Goal: Information Seeking & Learning: Learn about a topic

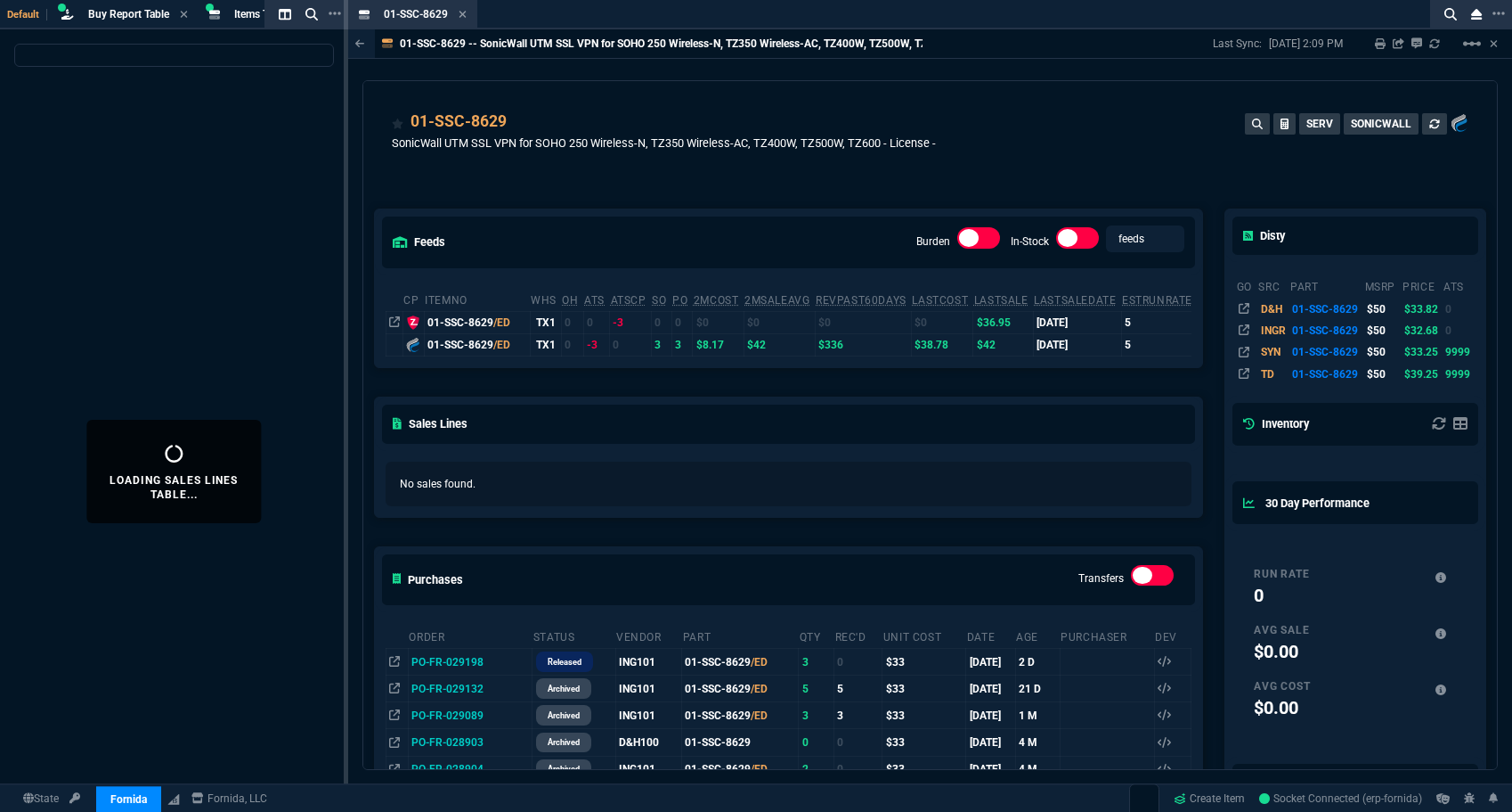
select select
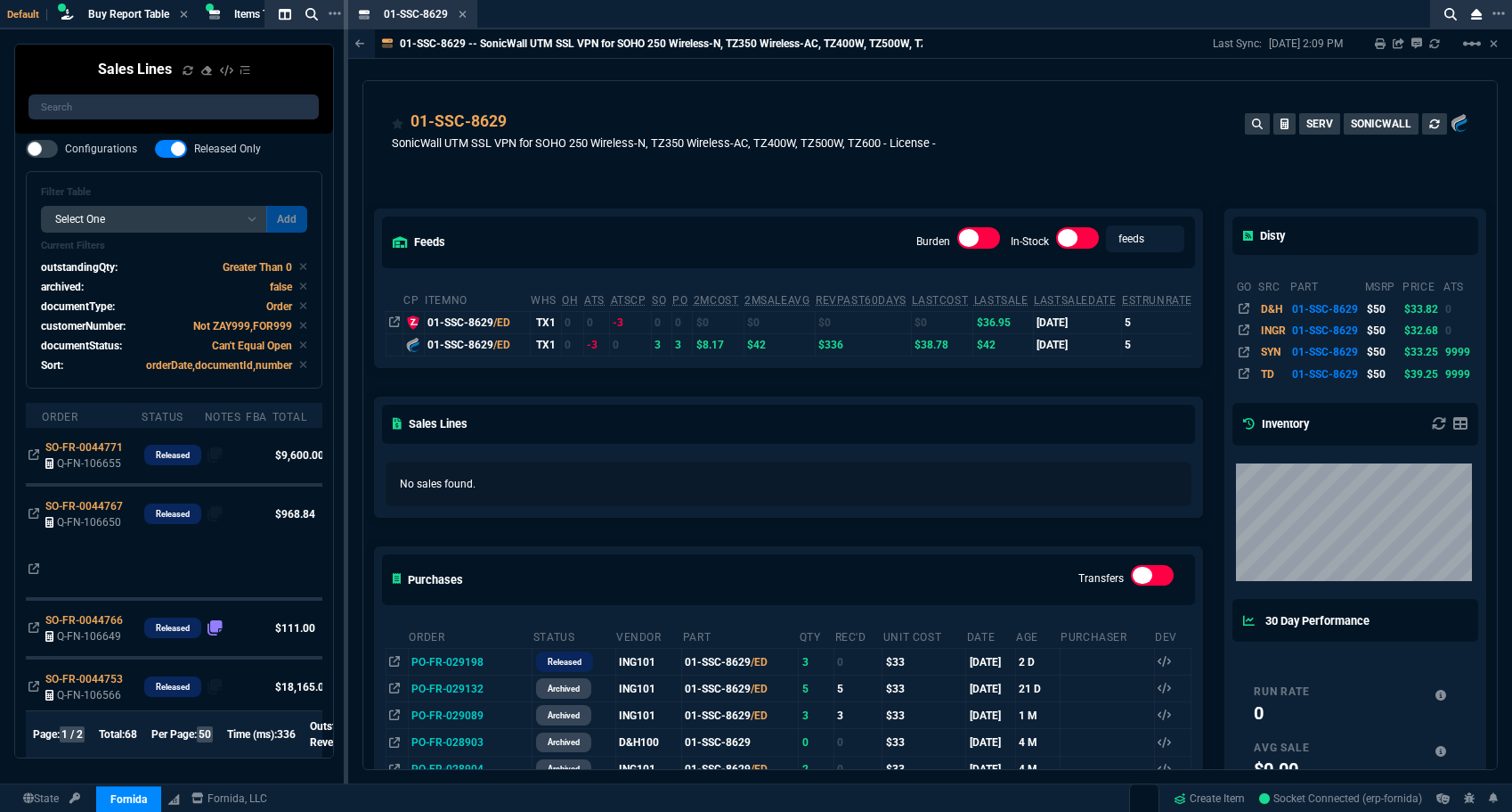
select select "8: NEPT"
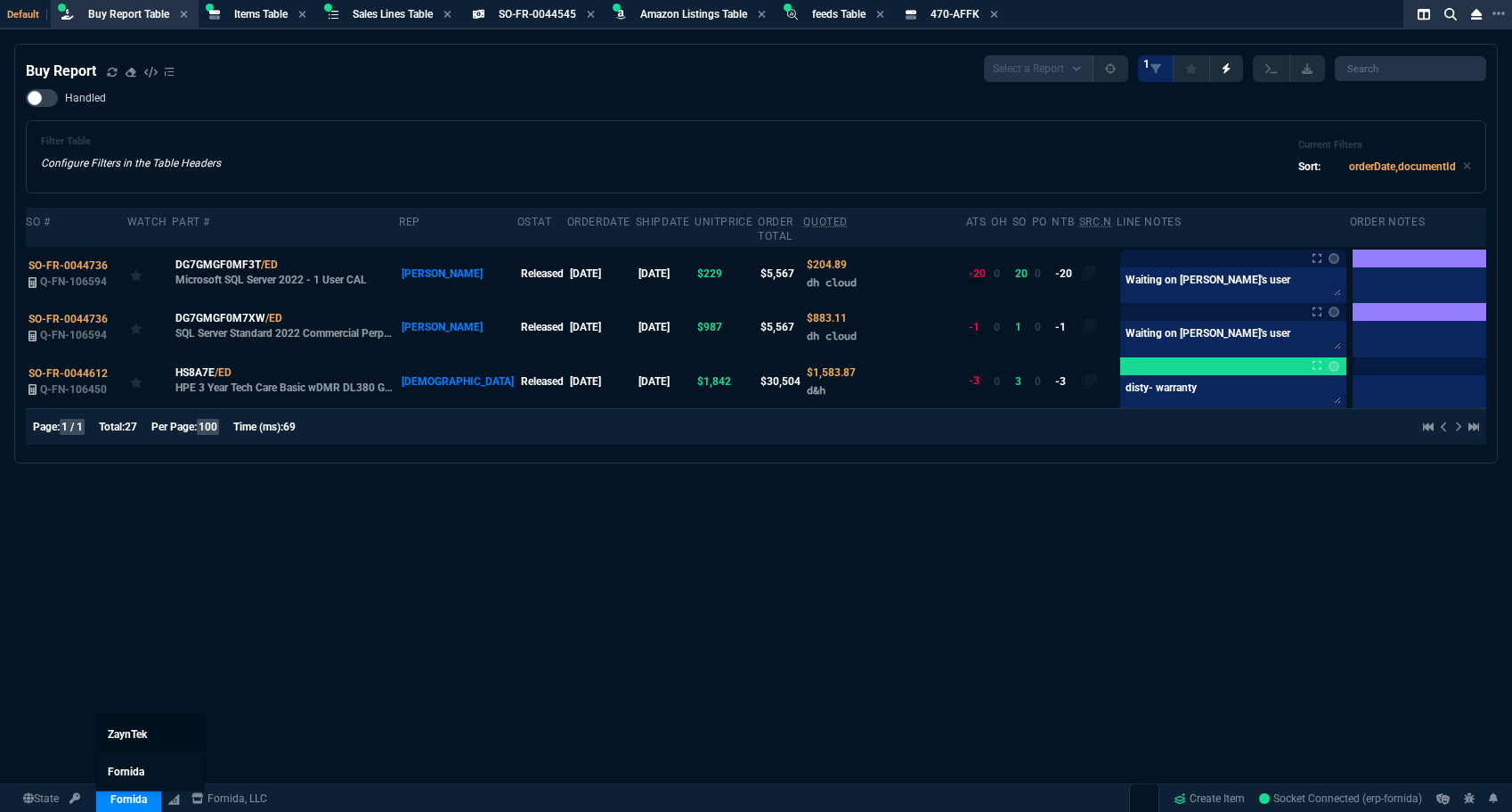
click at [161, 731] on link "ZaynTek" at bounding box center [150, 733] width 107 height 37
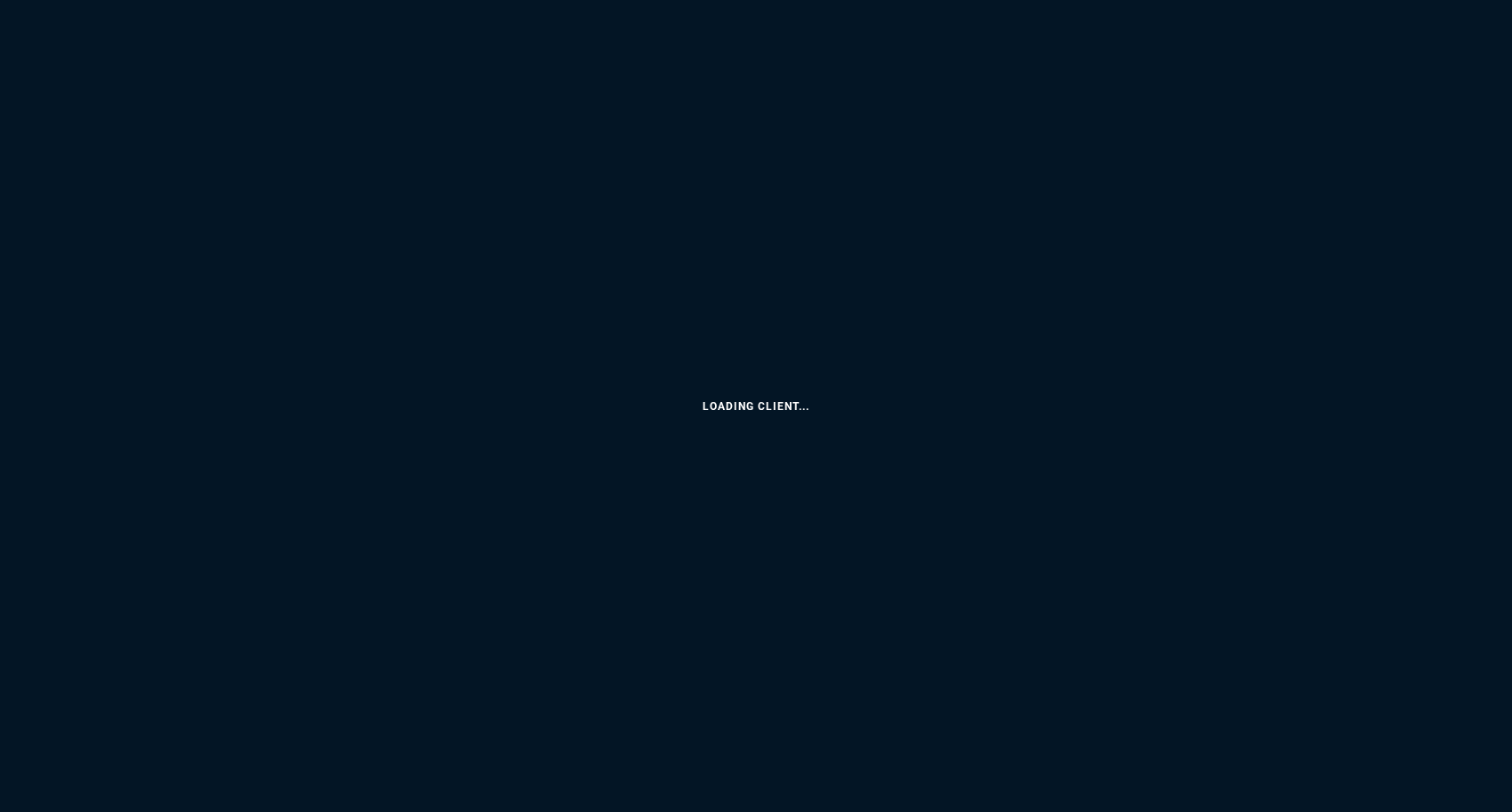
select select "8: NEPT"
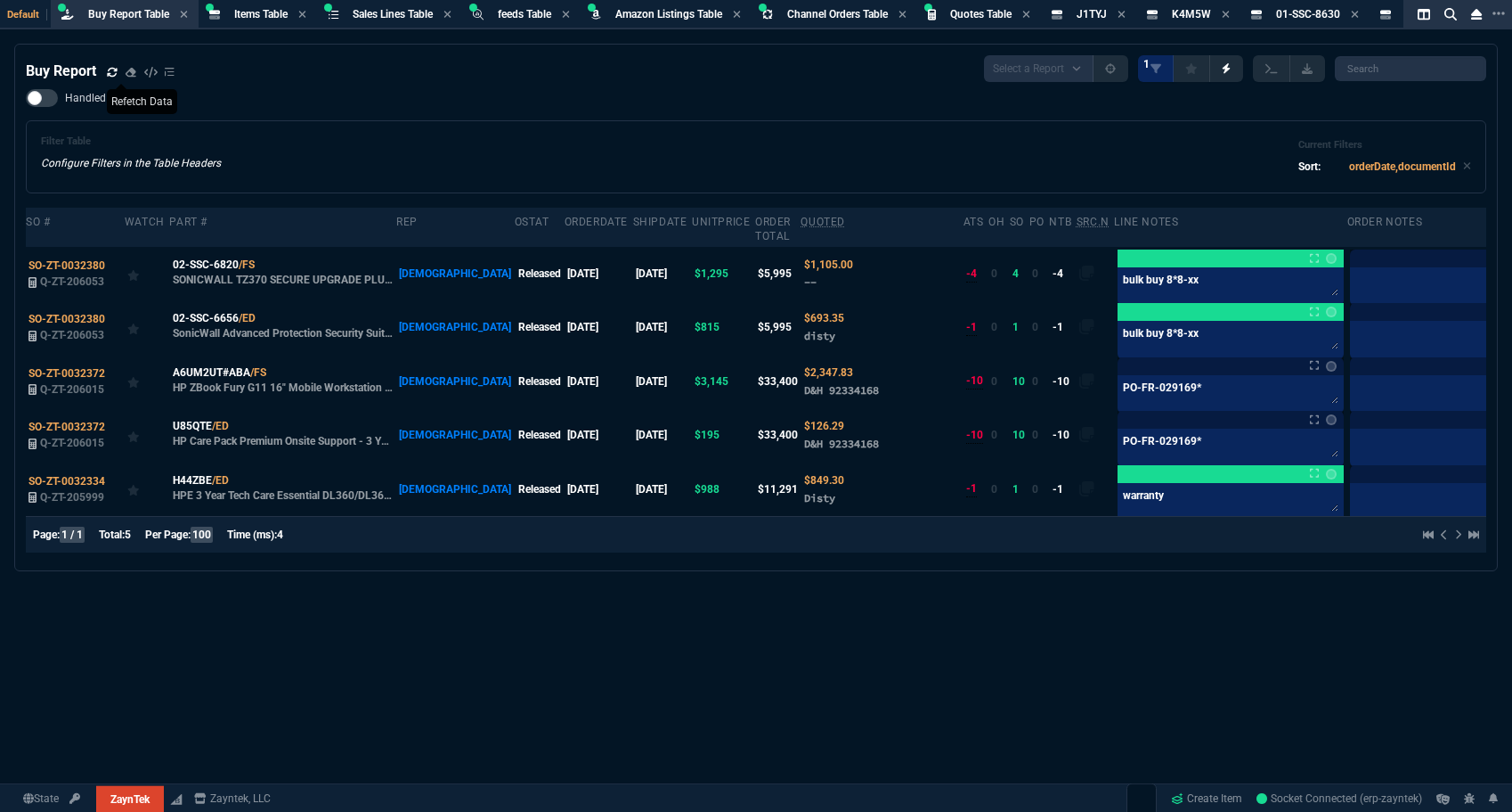
click at [109, 76] on icon at bounding box center [111, 70] width 10 height 9
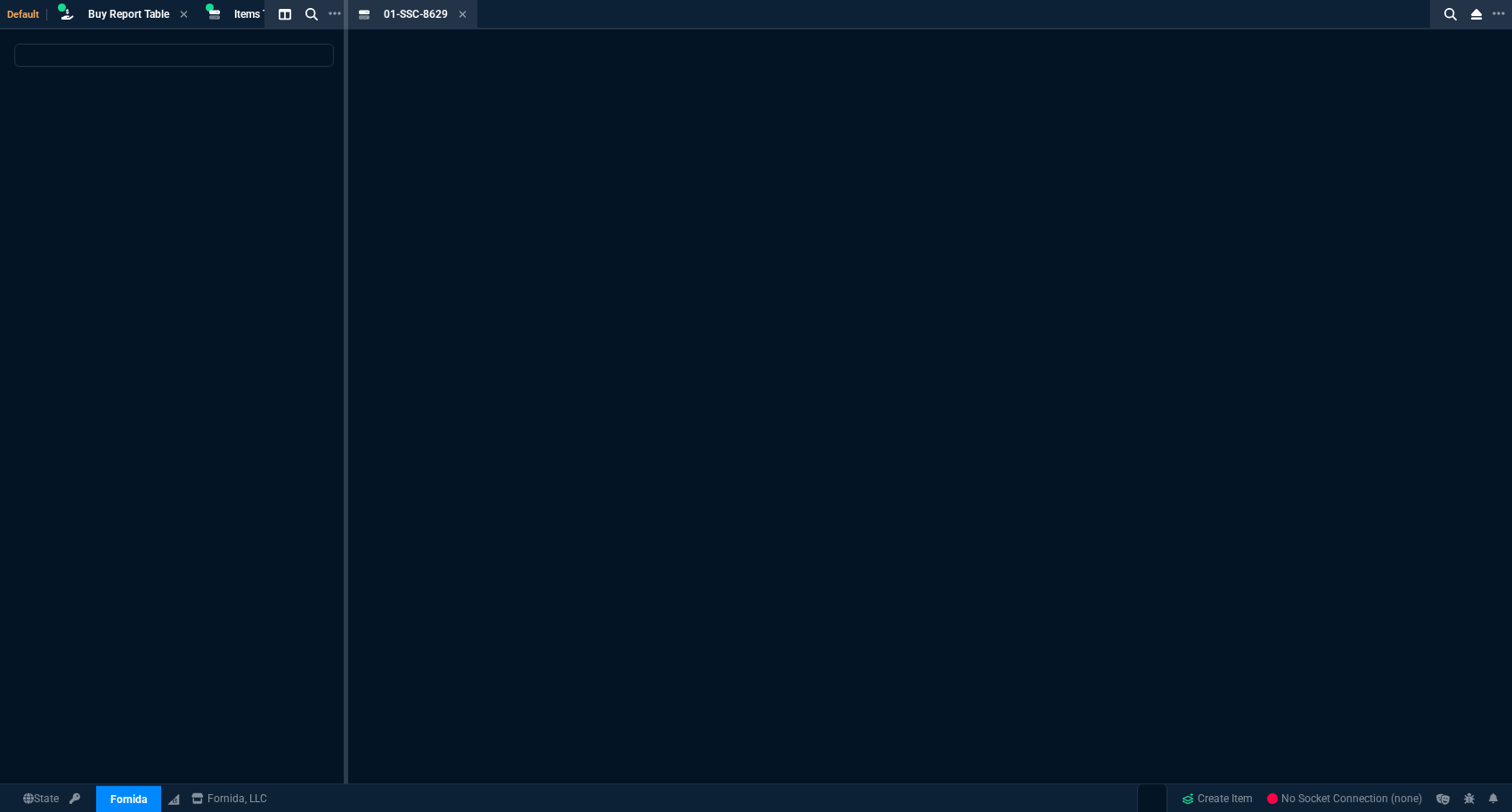
select select "8: NEPT"
select select
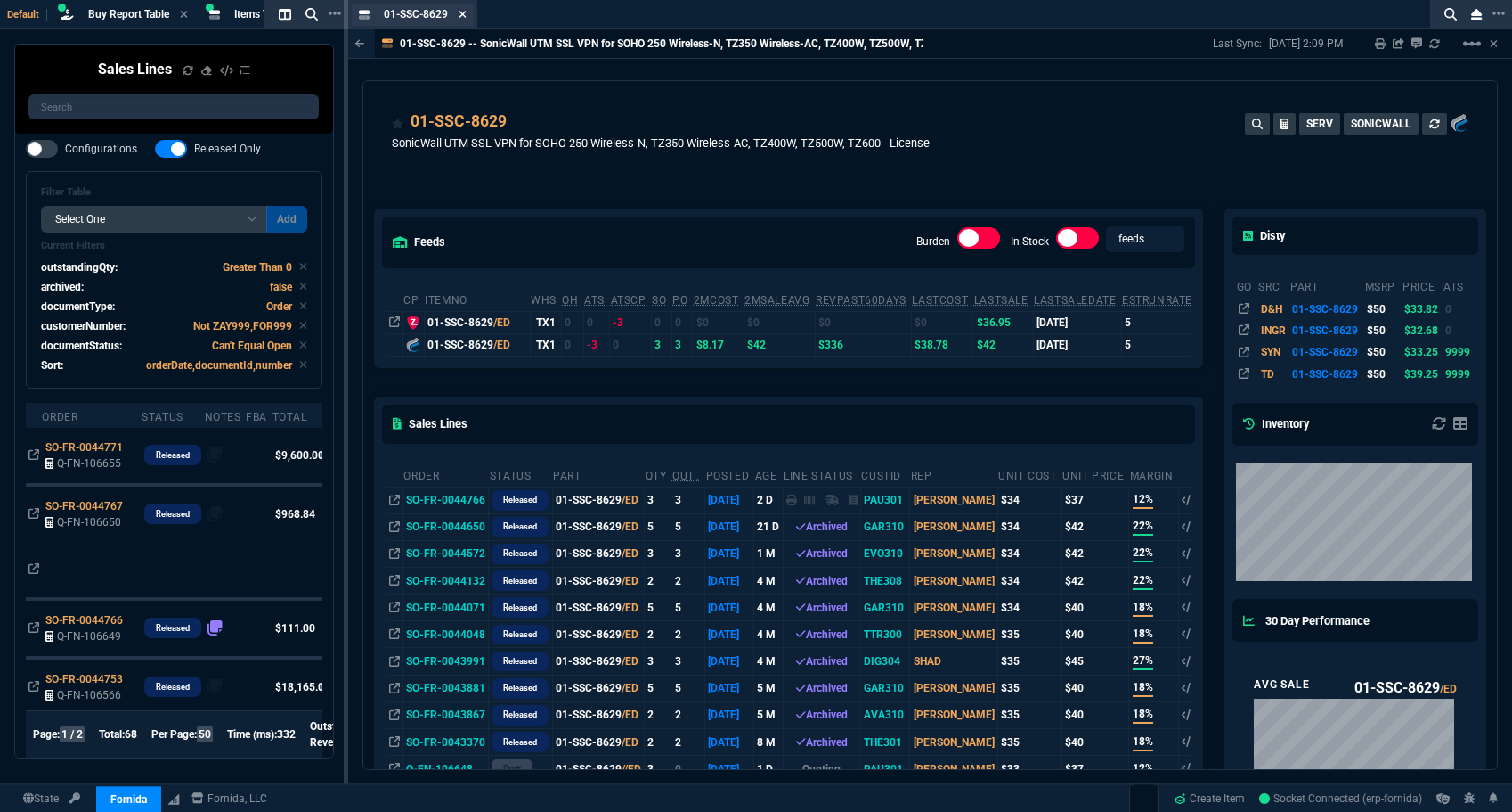
click at [464, 15] on icon at bounding box center [461, 13] width 7 height 7
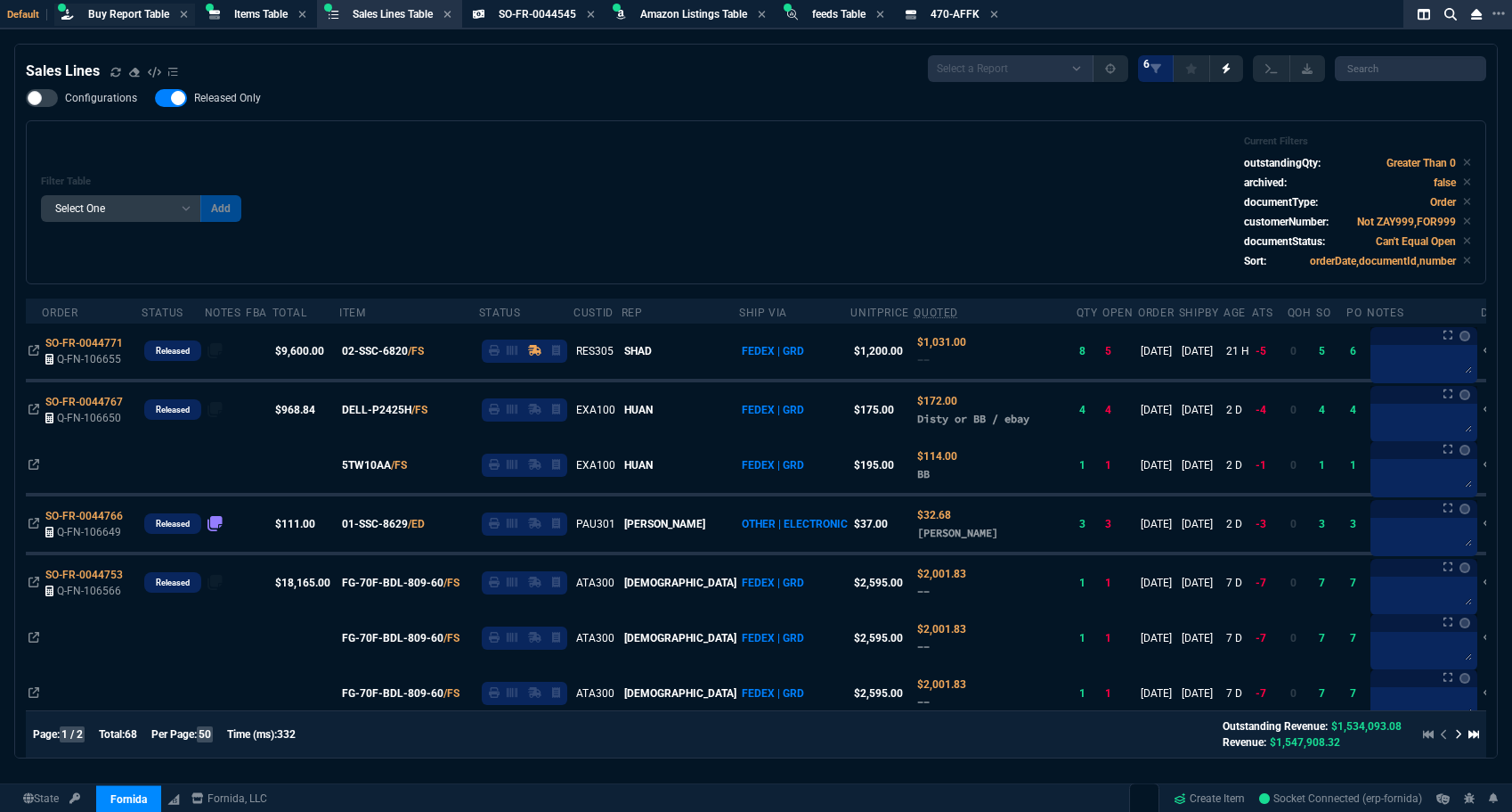
click at [120, 16] on span "Buy Report Table" at bounding box center [128, 13] width 81 height 12
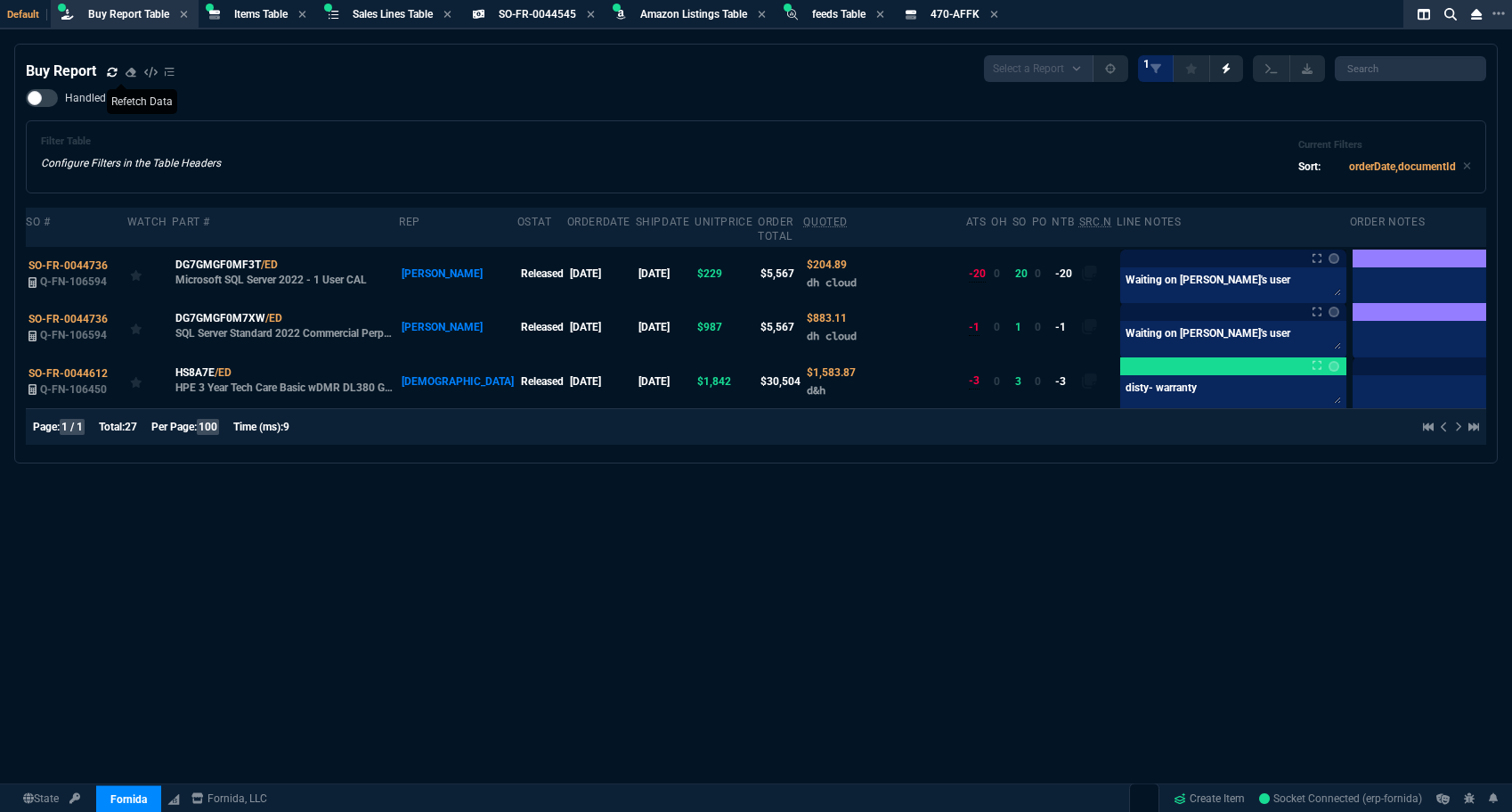
click at [108, 79] on div "Buy Report" at bounding box center [100, 71] width 148 height 21
click at [108, 71] on icon at bounding box center [111, 70] width 10 height 9
click at [684, 527] on div "Buy Report Select a Report Not Purchased 1 Handled Filter Table Configure Filte…" at bounding box center [756, 471] width 1512 height 855
click at [109, 72] on icon at bounding box center [111, 71] width 10 height 10
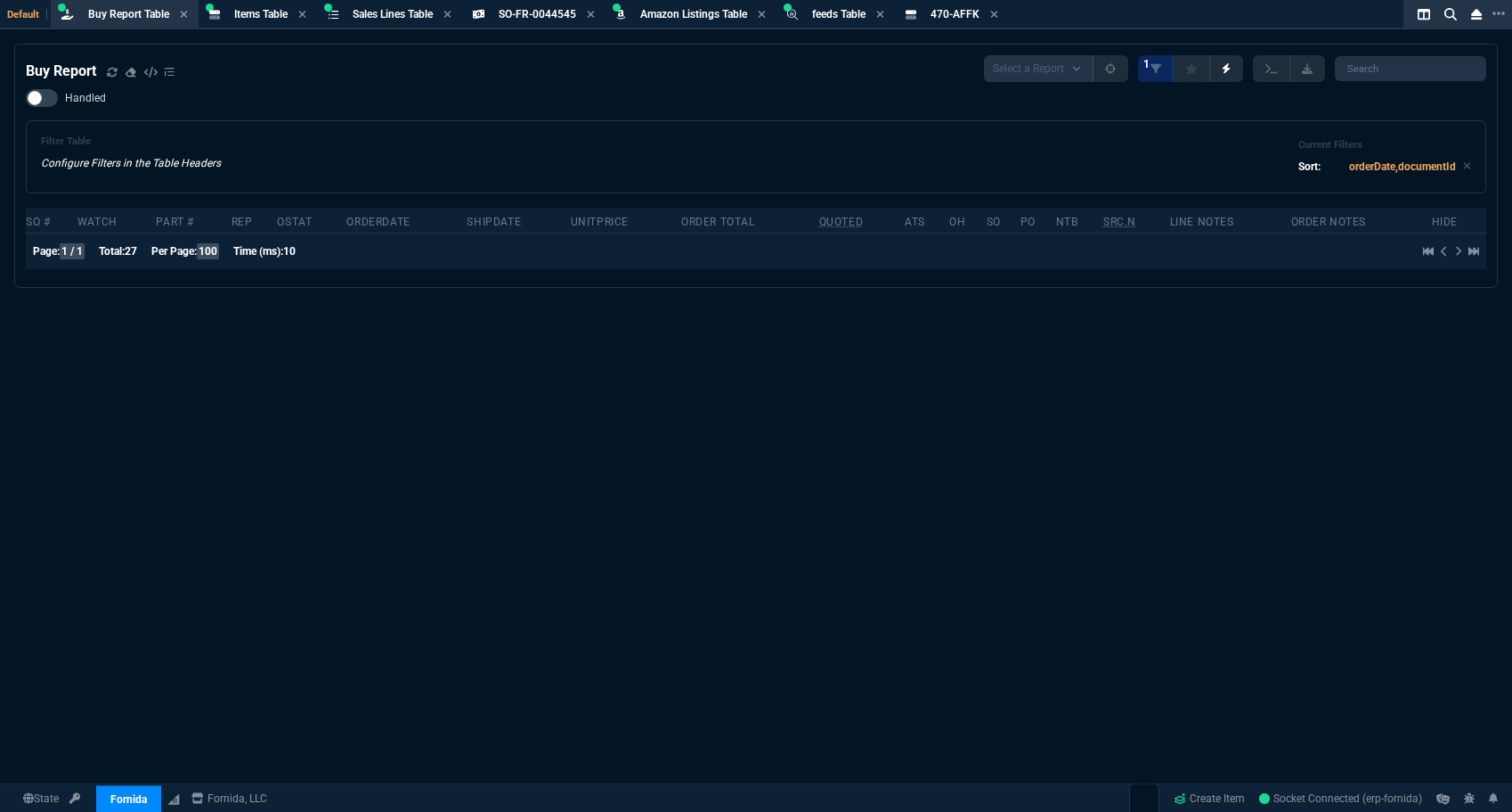
select select "8: NEPT"
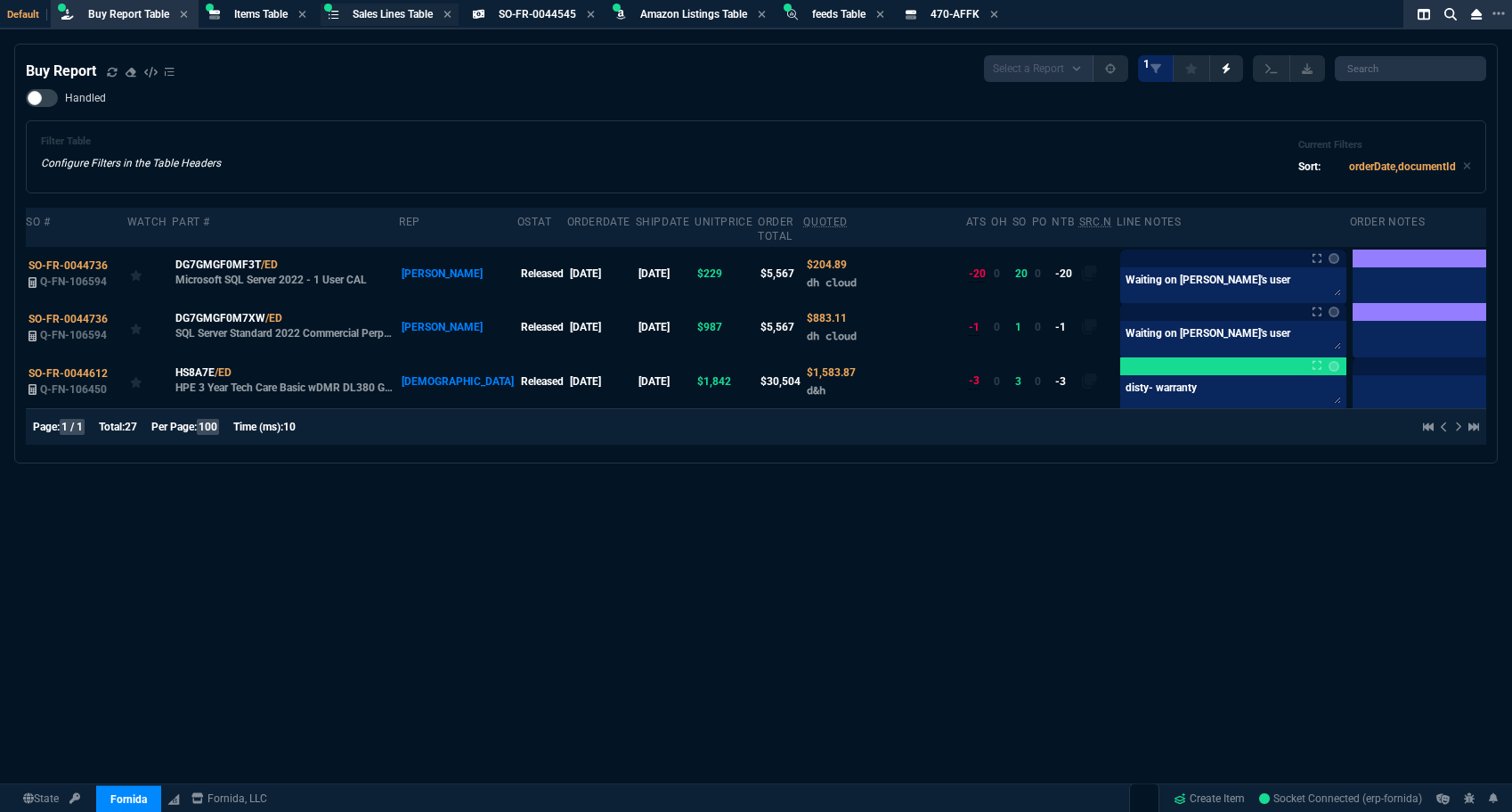
click at [384, 14] on span "Sales Lines Table" at bounding box center [393, 13] width 80 height 12
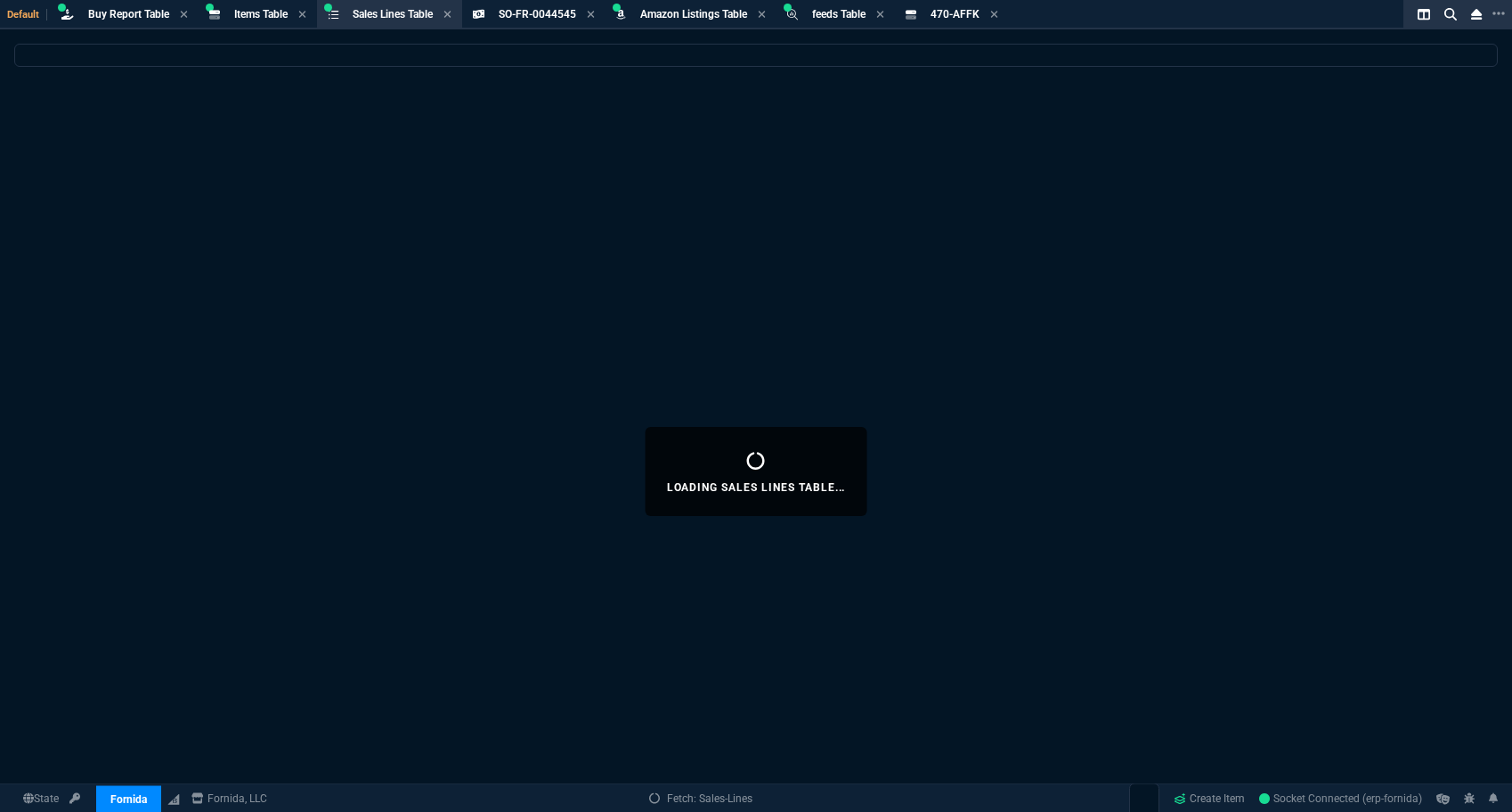
select select
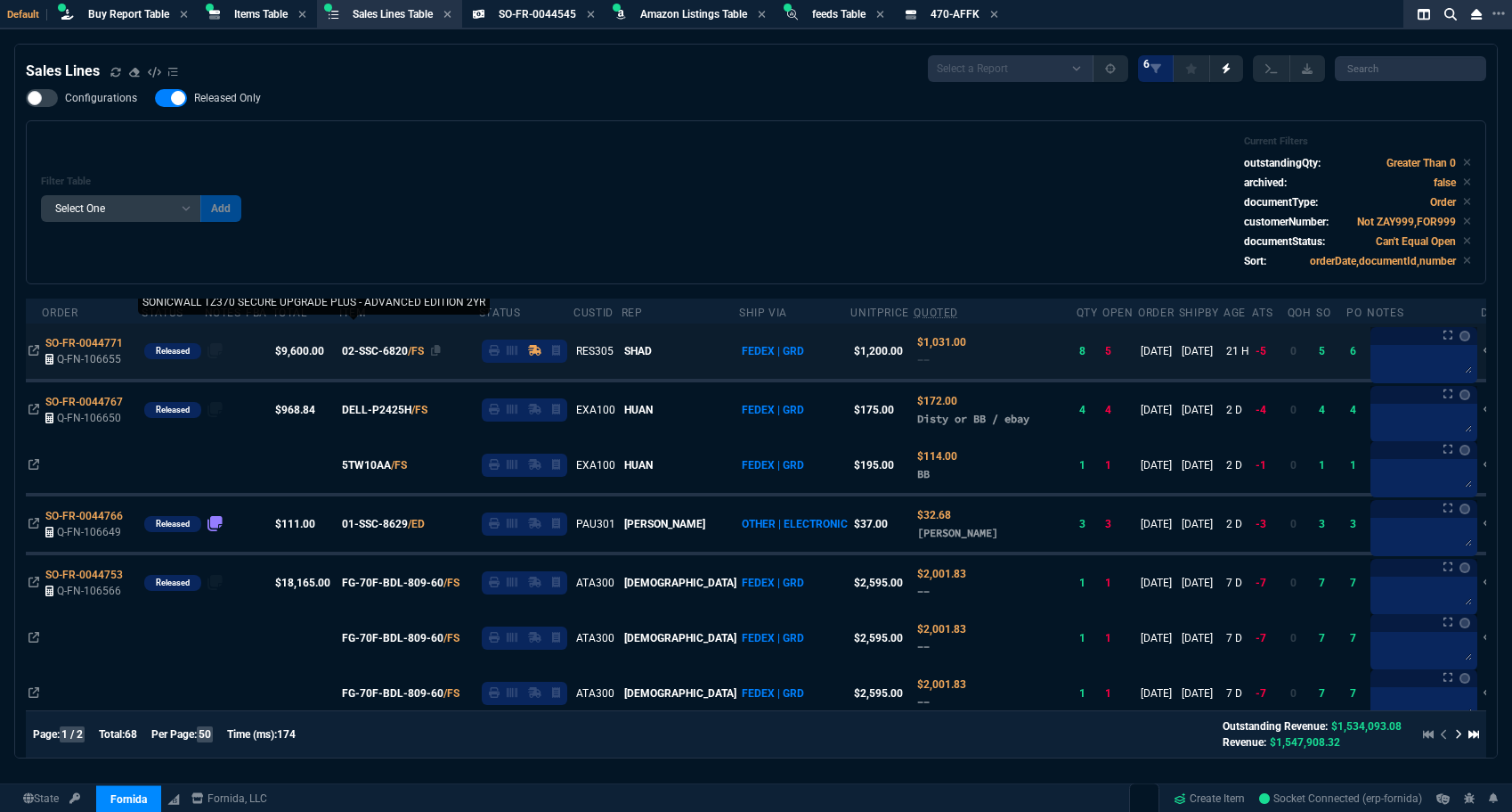
click at [382, 354] on span "02-SSC-6820" at bounding box center [374, 350] width 66 height 16
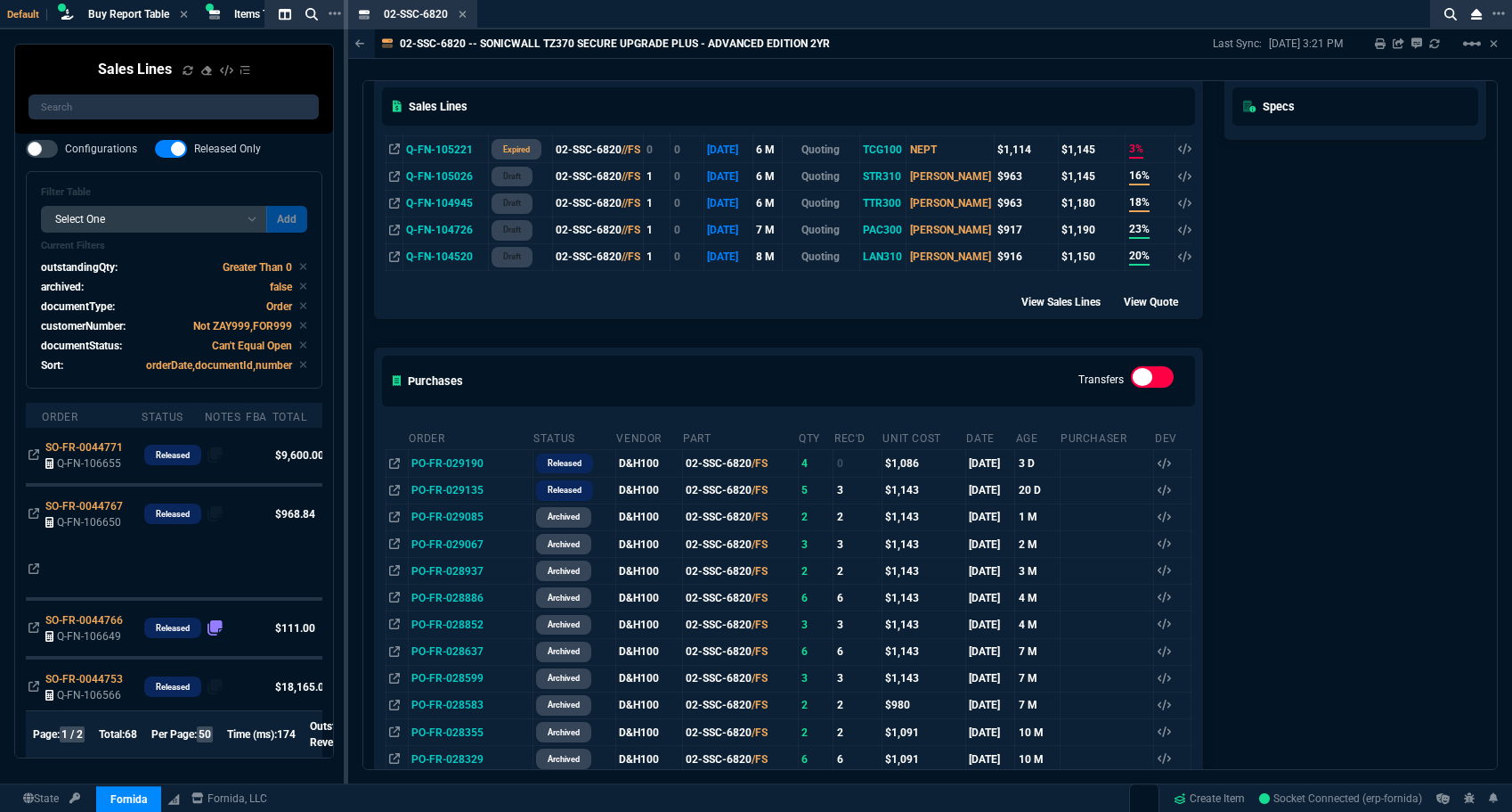
scroll to position [802, 0]
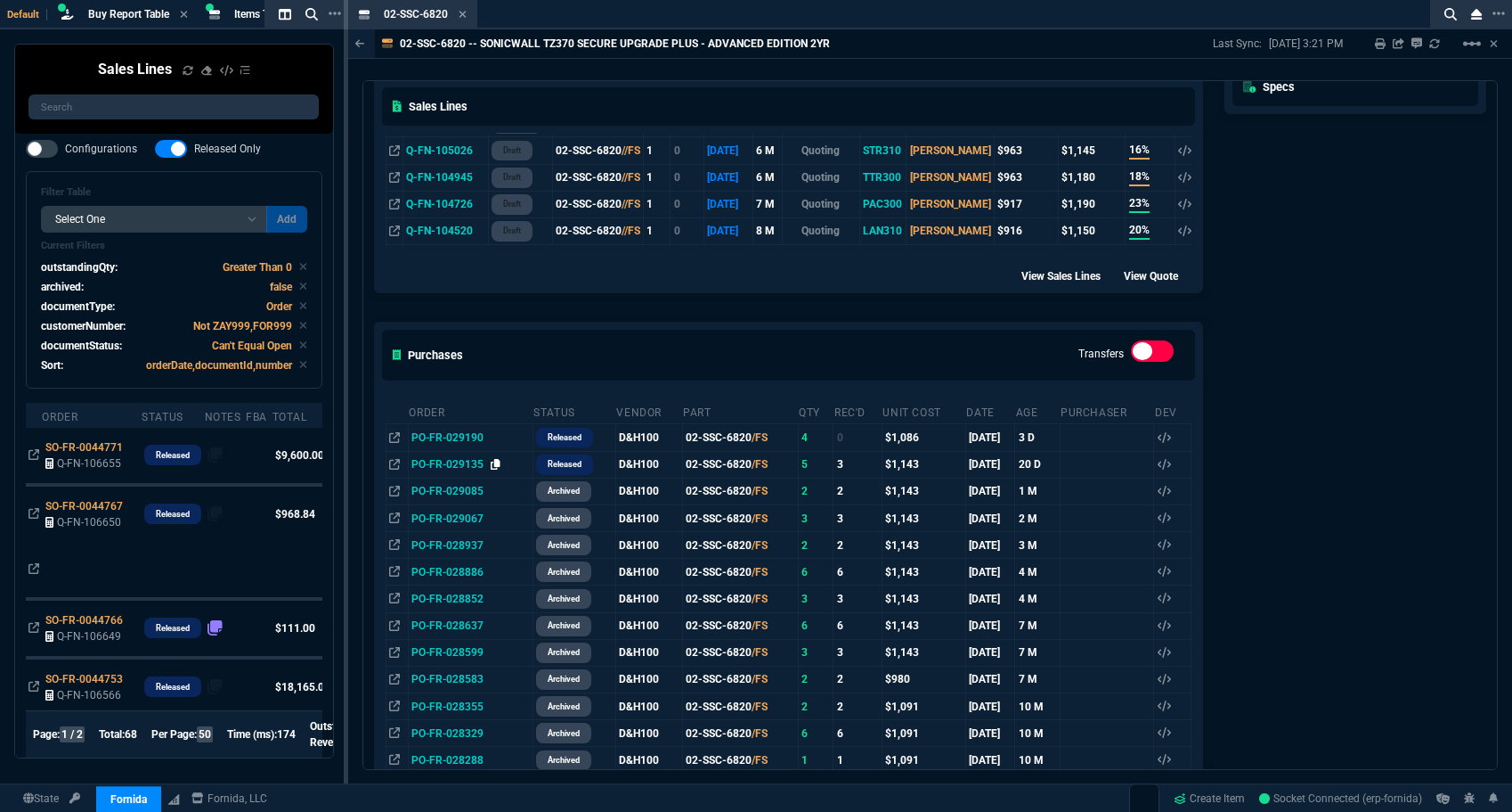
click at [491, 467] on icon at bounding box center [496, 464] width 10 height 10
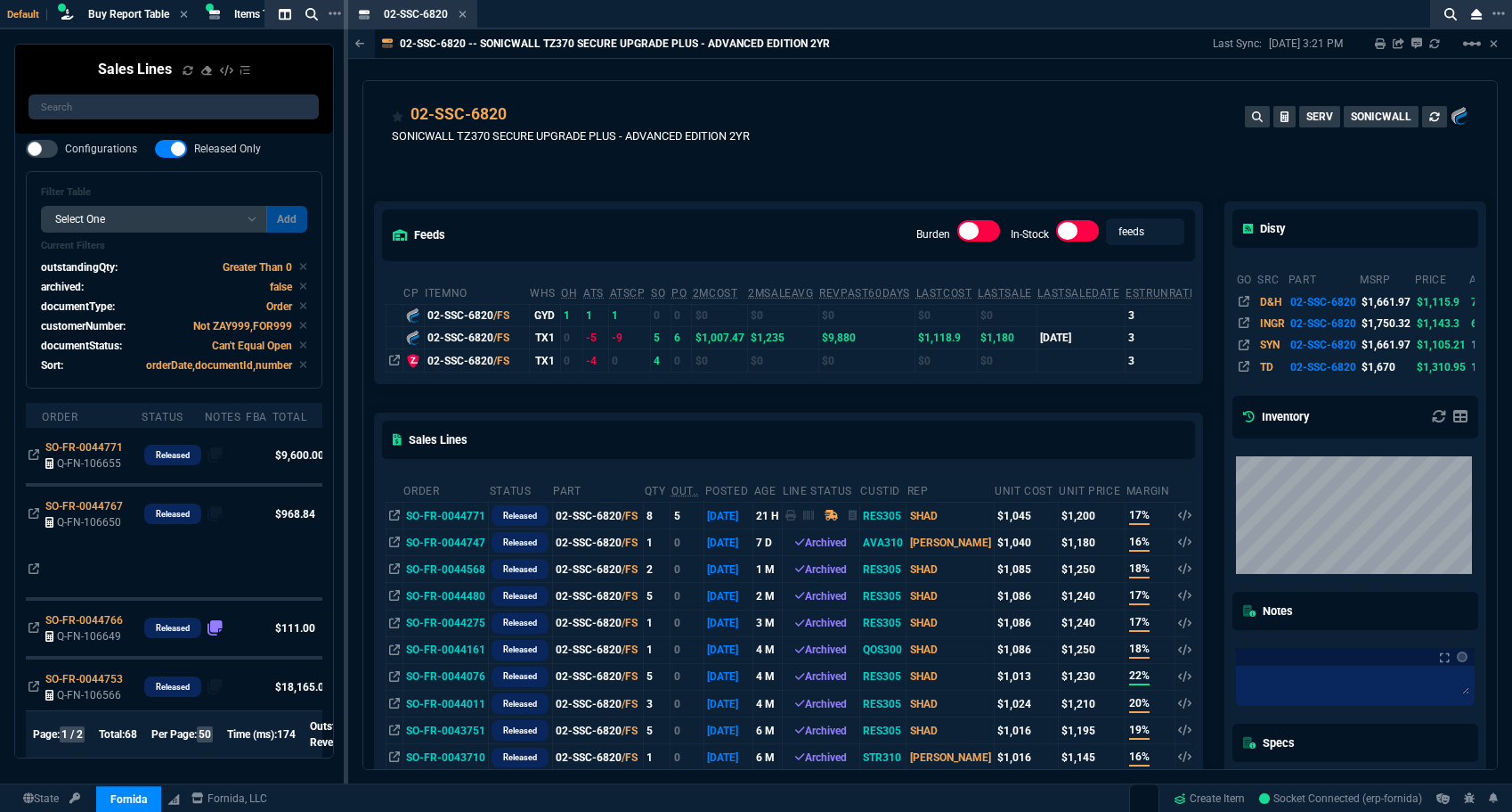
scroll to position [0, 0]
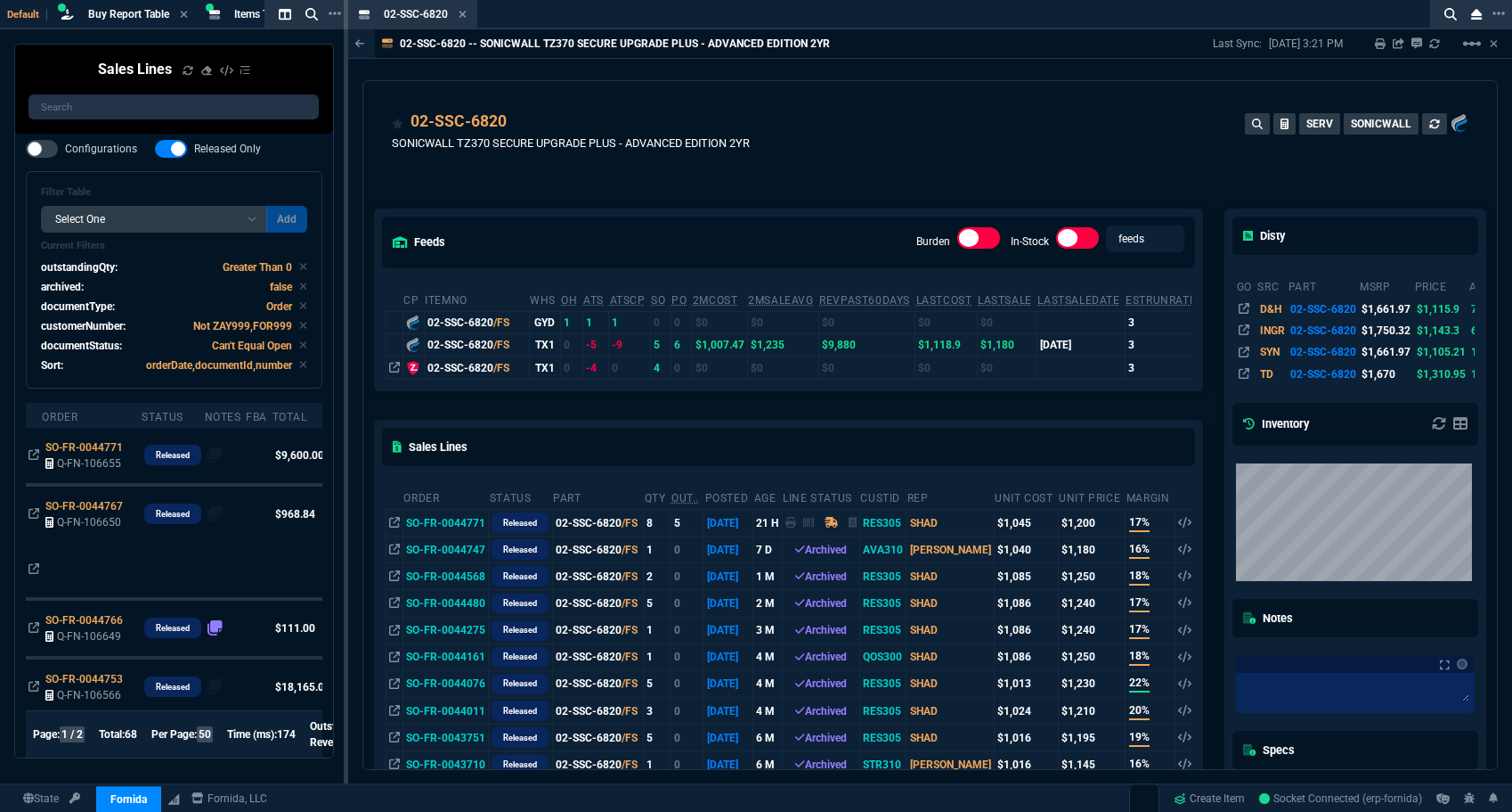
click at [463, 20] on fa-icon at bounding box center [462, 14] width 8 height 12
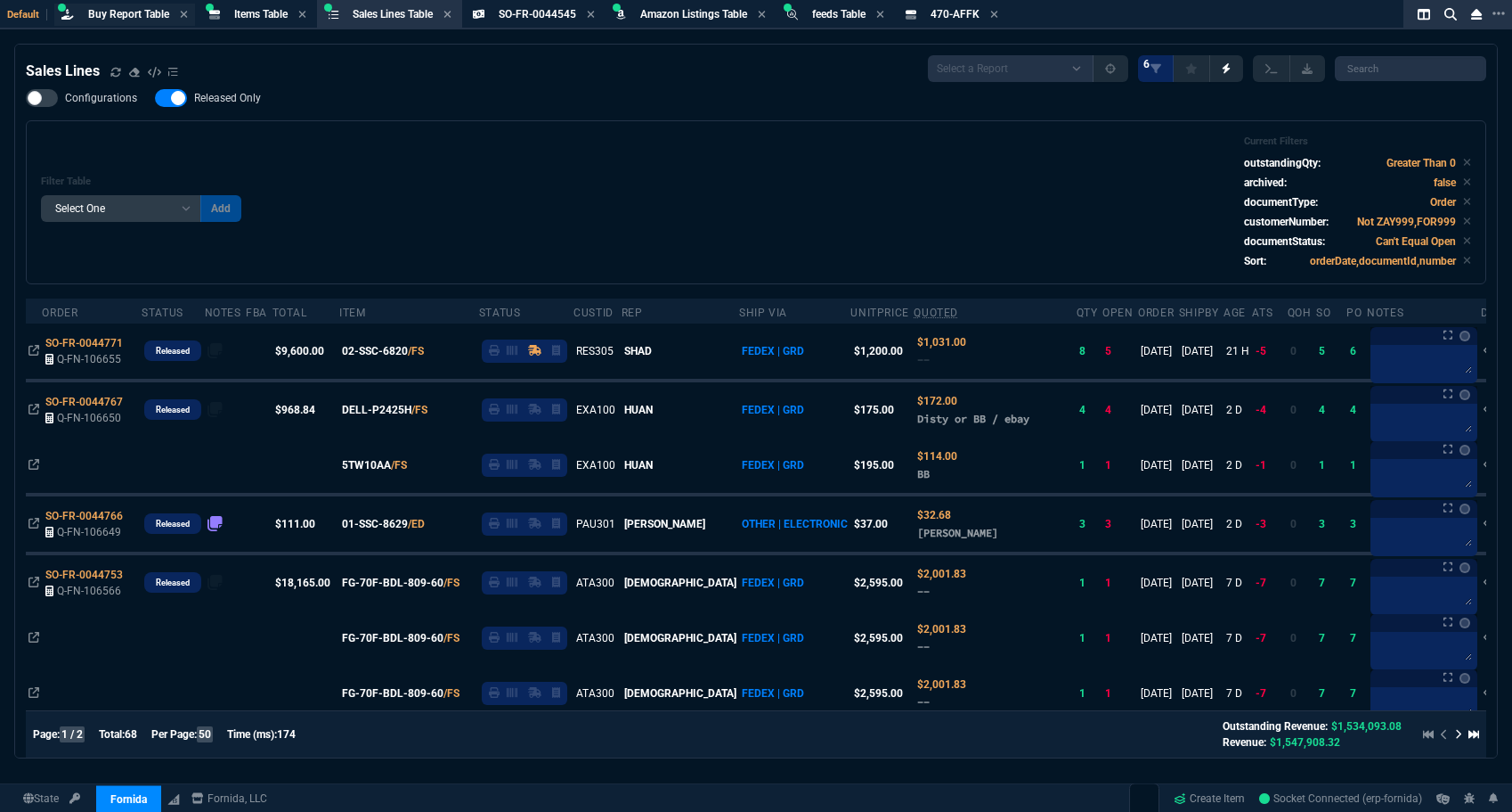
click at [109, 24] on div "Buy Report Table Buy Report" at bounding box center [125, 14] width 141 height 22
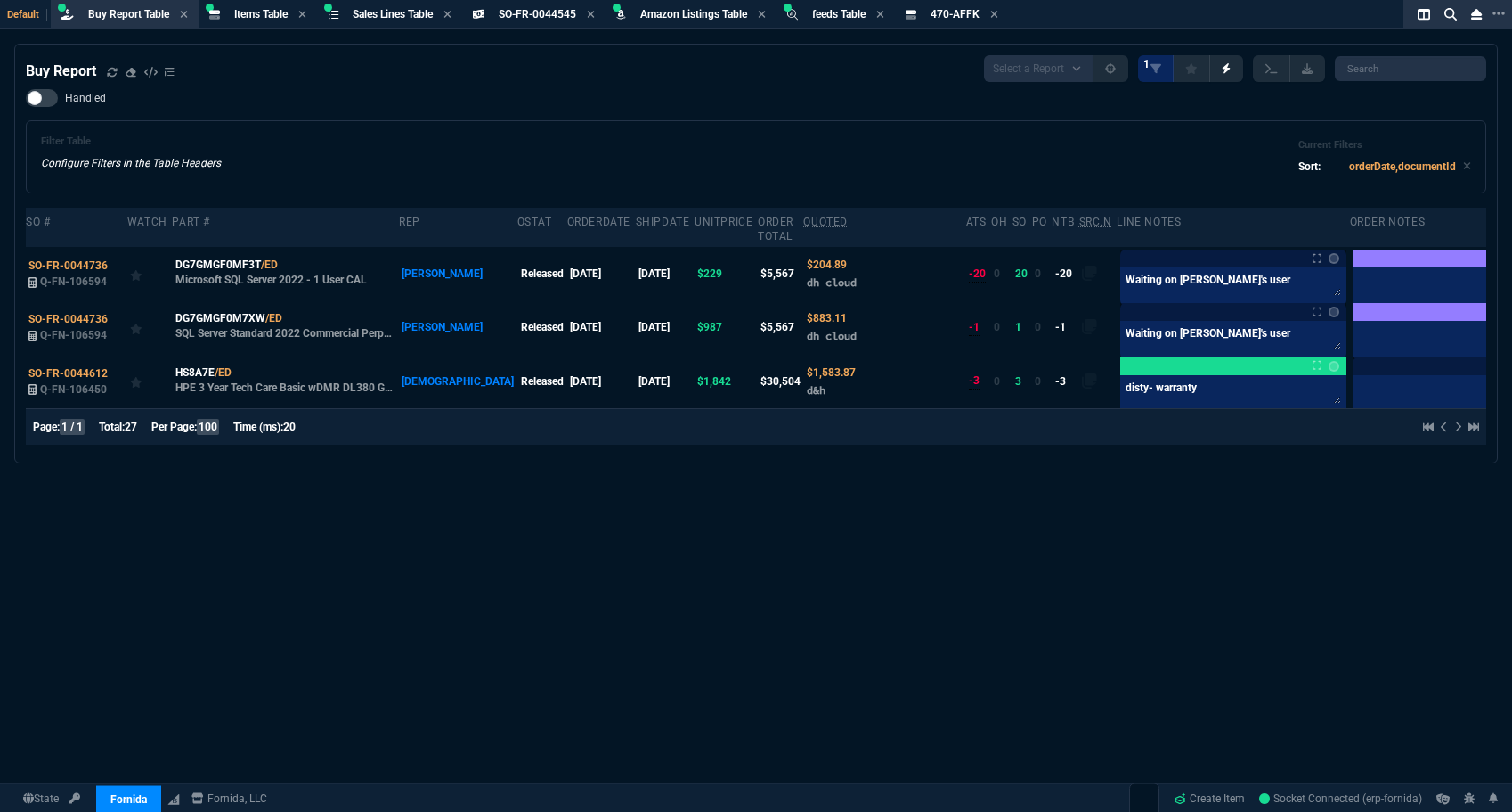
click at [1192, 564] on div "Buy Report Select a Report Not Purchased 1 Handled Filter Table Configure Filte…" at bounding box center [756, 471] width 1512 height 855
click at [843, 676] on div "Buy Report Select a Report Not Purchased 1 Handled Filter Table Configure Filte…" at bounding box center [756, 471] width 1512 height 855
click at [1002, 687] on div "Buy Report Select a Report Not Purchased 1 Handled Filter Table Configure Filte…" at bounding box center [756, 471] width 1512 height 855
click at [1054, 596] on div "Buy Report Select a Report Not Purchased 1 Handled Filter Table Configure Filte…" at bounding box center [756, 471] width 1512 height 855
click at [951, 564] on div "Buy Report Select a Report Not Purchased 1 Handled Filter Table Configure Filte…" at bounding box center [756, 471] width 1512 height 855
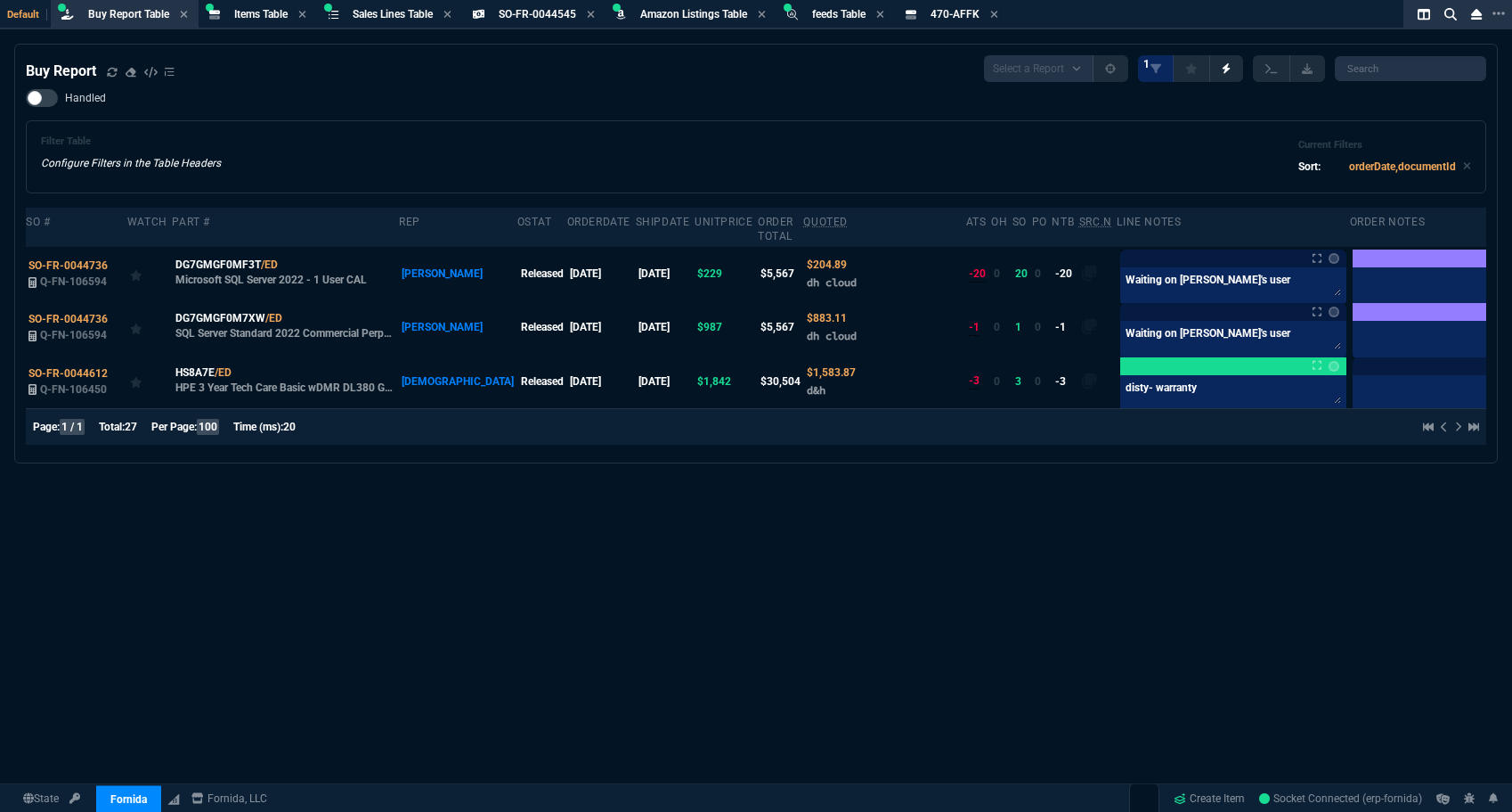
click at [1022, 599] on div "Buy Report Select a Report Not Purchased 1 Handled Filter Table Configure Filte…" at bounding box center [756, 471] width 1512 height 855
click at [383, 10] on span "Sales Lines Table" at bounding box center [393, 13] width 80 height 12
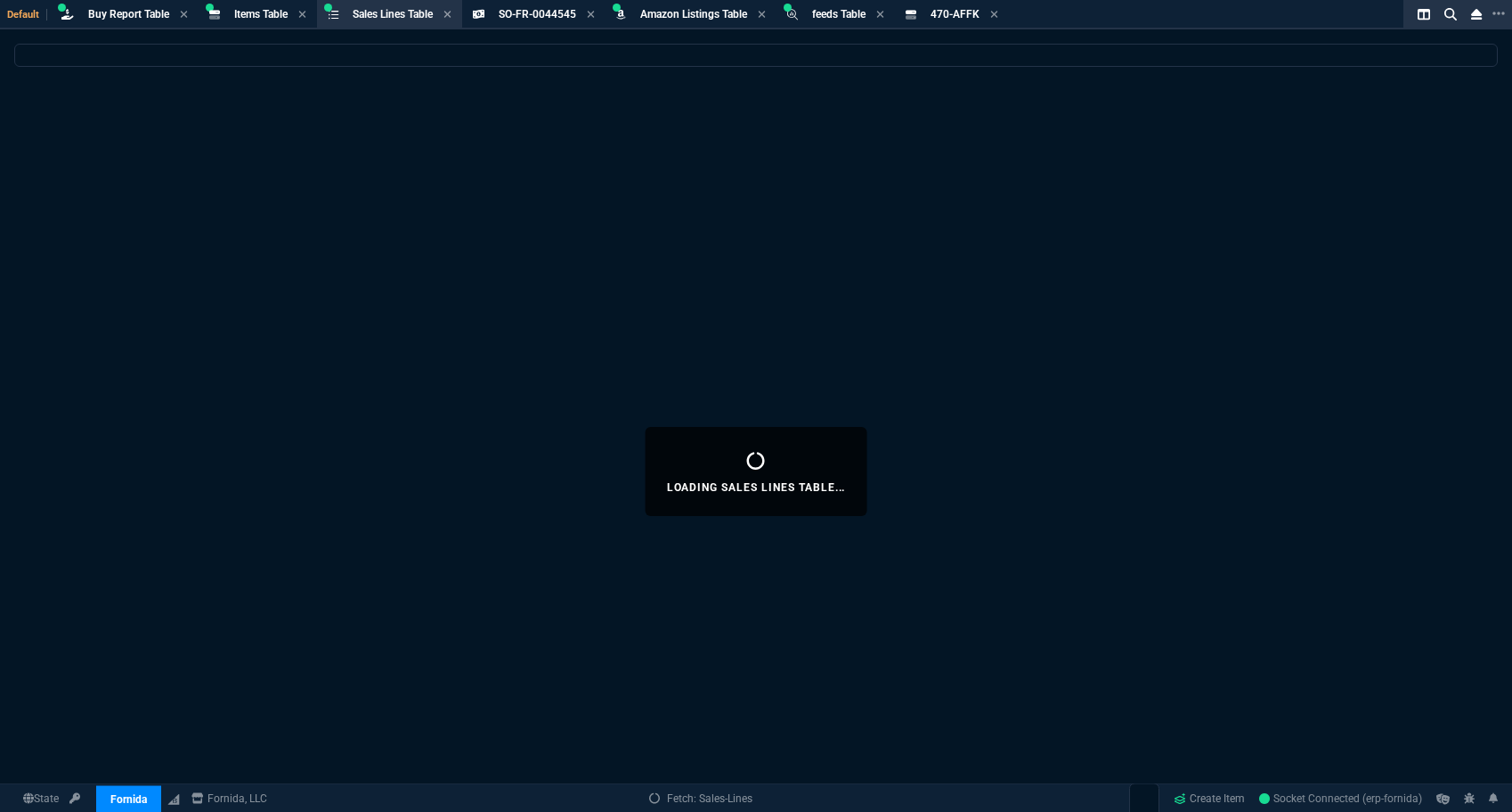
select select
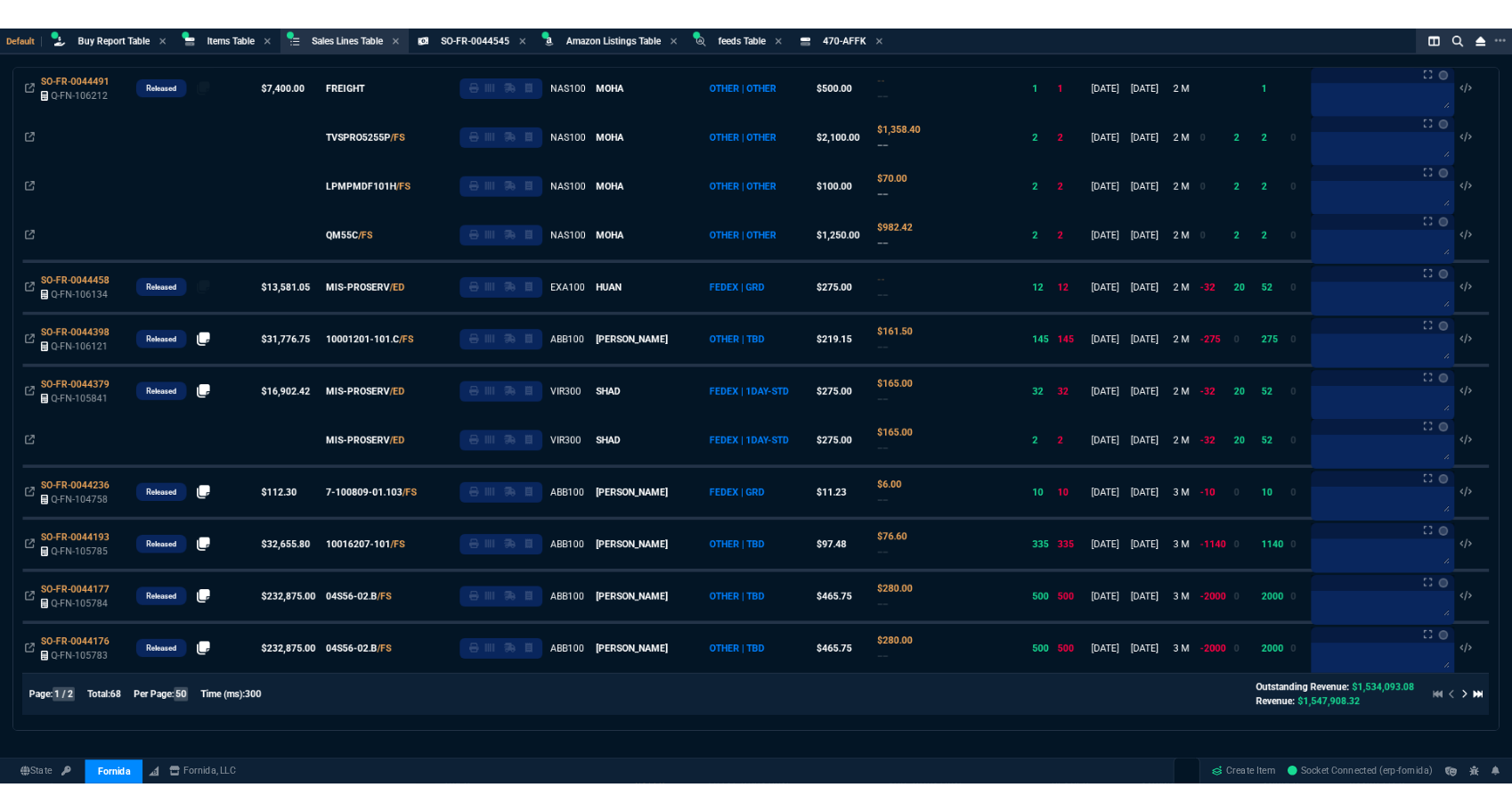
scroll to position [2453, 0]
